Goal: Check status

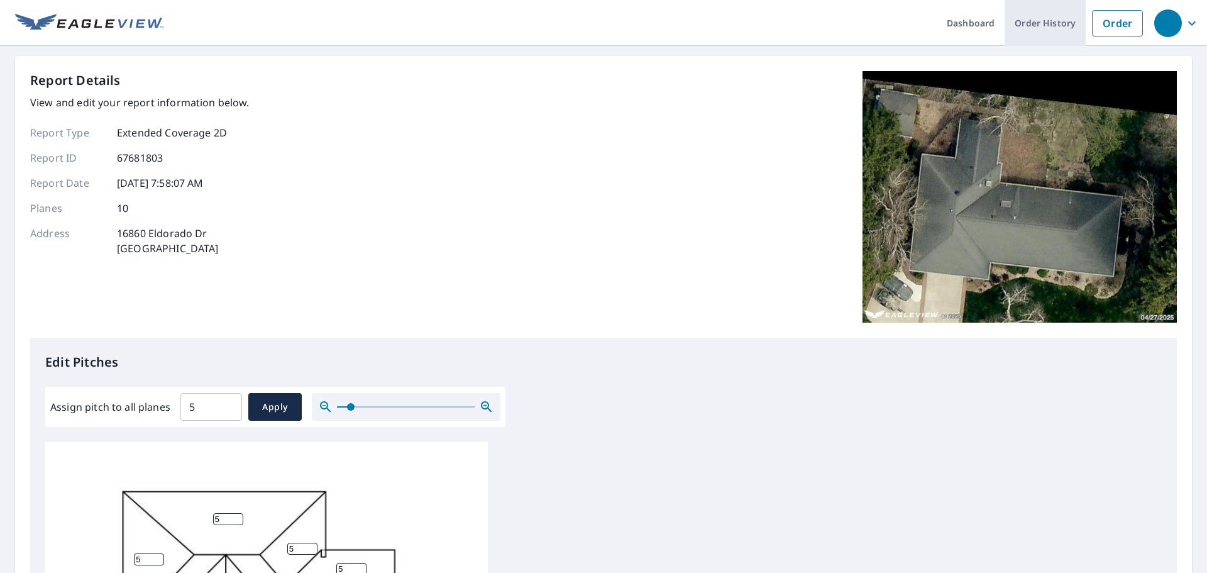
click at [1054, 23] on link "Order History" at bounding box center [1045, 23] width 81 height 46
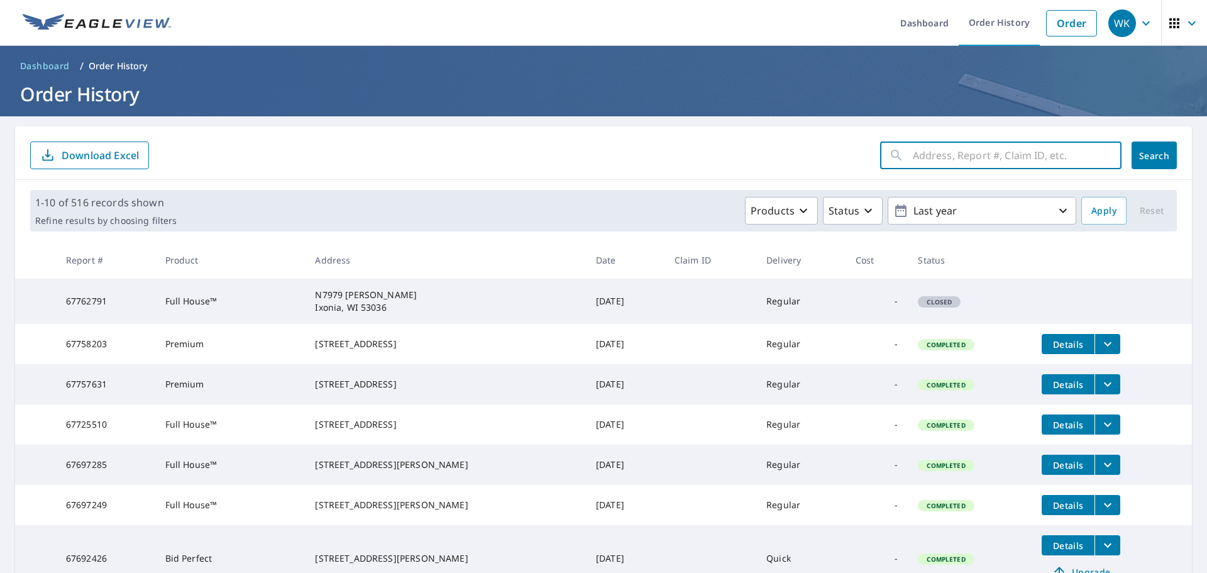
click at [916, 158] on input "text" at bounding box center [1017, 155] width 209 height 35
type input "134 [GEOGRAPHIC_DATA]"
click at [1142, 152] on span "Search" at bounding box center [1154, 156] width 25 height 12
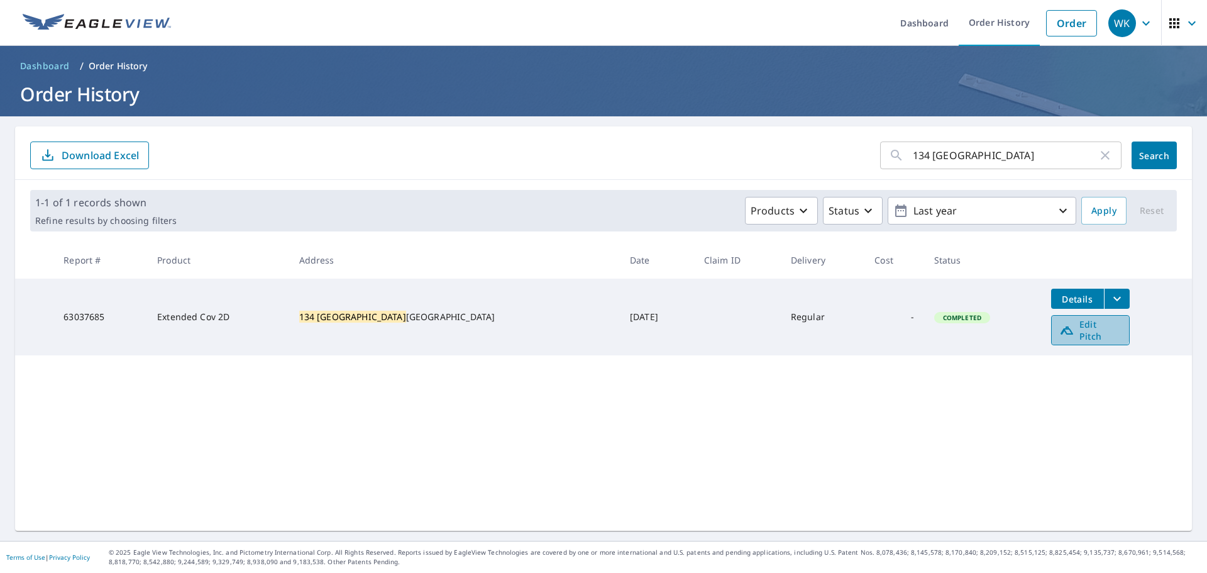
click at [1060, 328] on span "Edit Pitch" at bounding box center [1091, 330] width 62 height 24
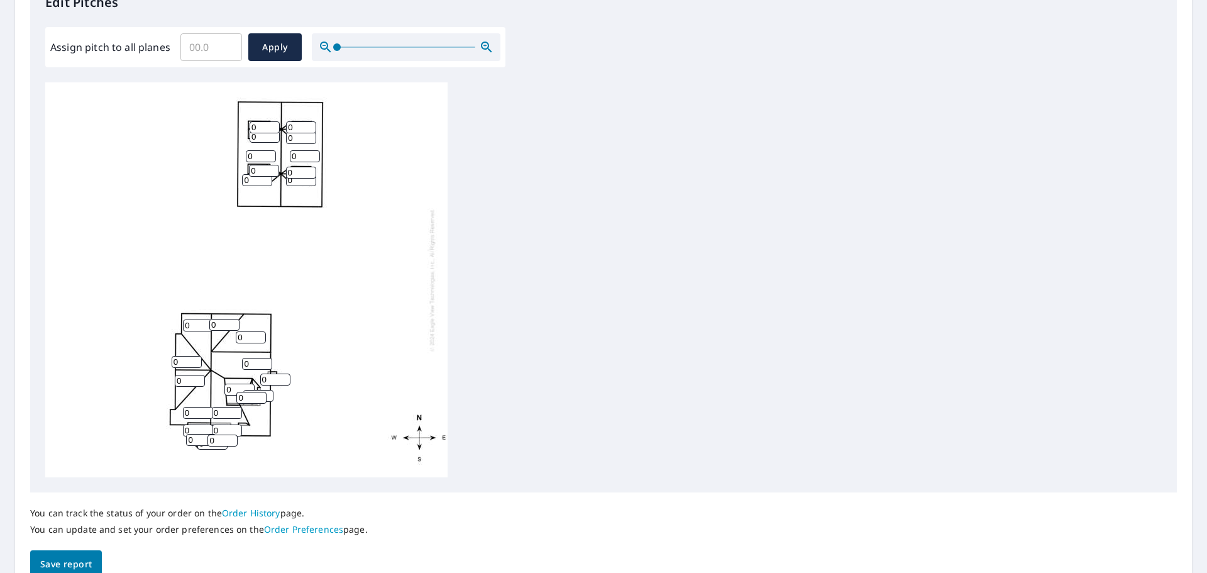
scroll to position [297, 0]
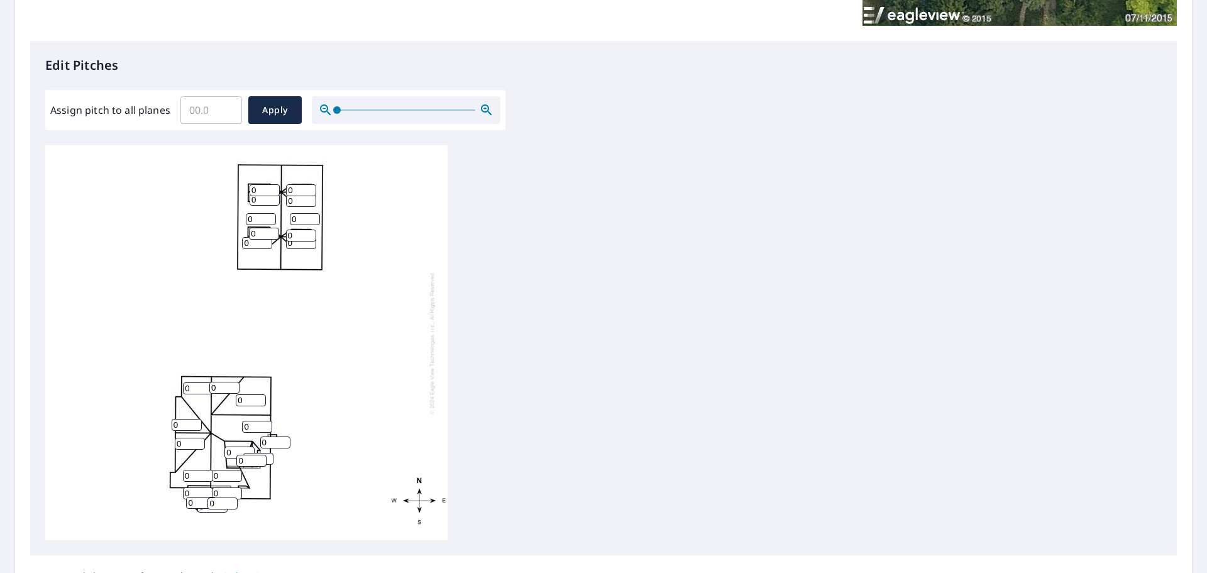
click at [381, 114] on div at bounding box center [406, 110] width 189 height 28
click at [385, 109] on span at bounding box center [406, 109] width 138 height 1
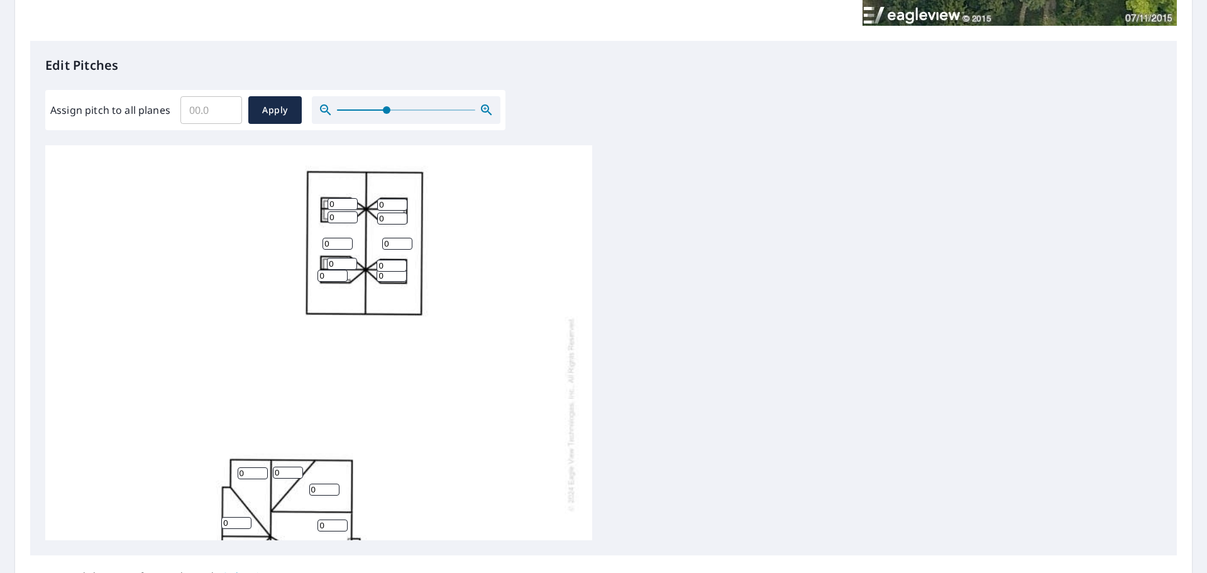
click at [443, 111] on div at bounding box center [406, 110] width 189 height 28
click at [464, 110] on span at bounding box center [406, 109] width 138 height 1
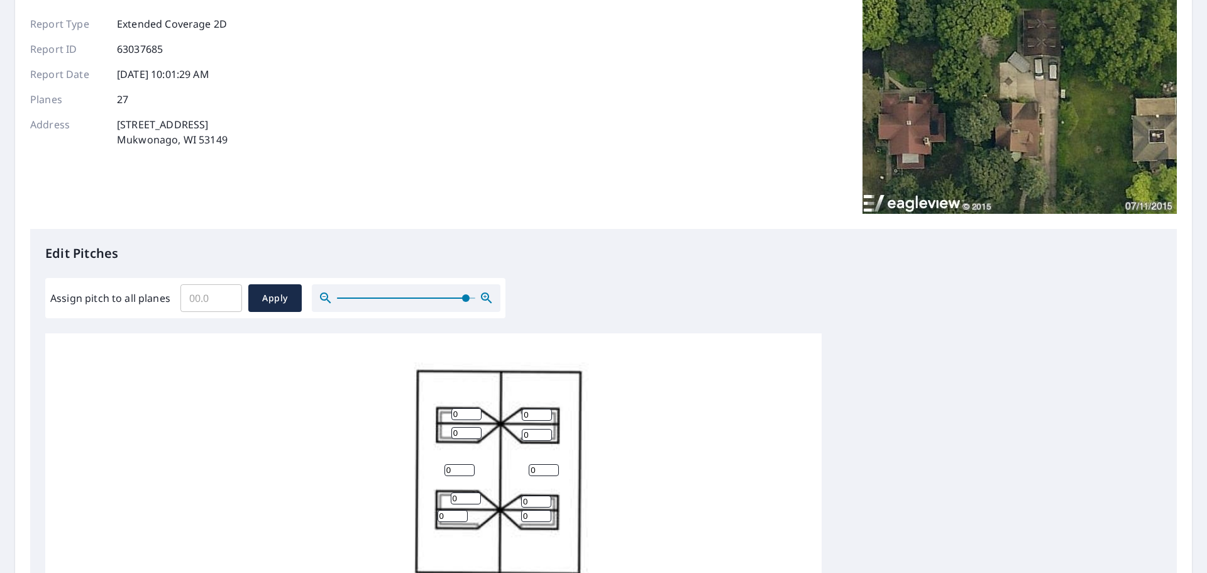
scroll to position [108, 0]
